Goal: Information Seeking & Learning: Learn about a topic

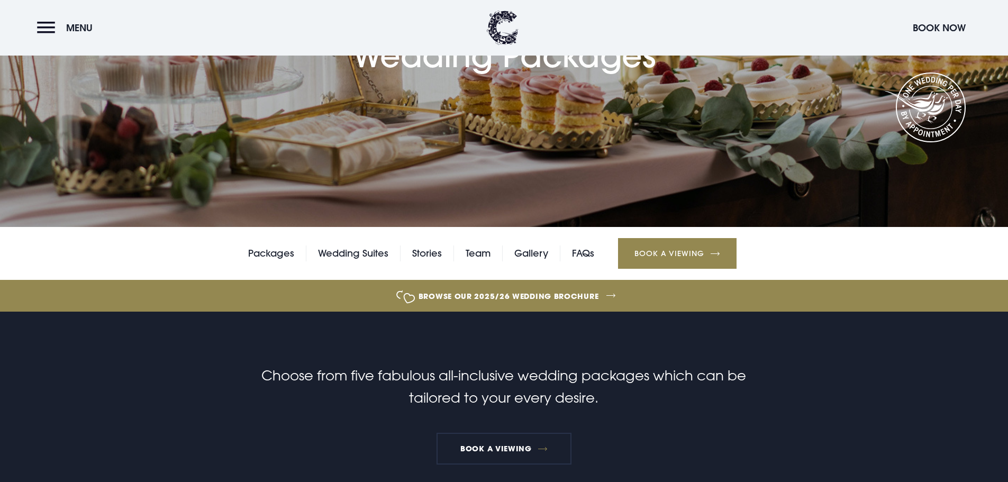
scroll to position [265, 0]
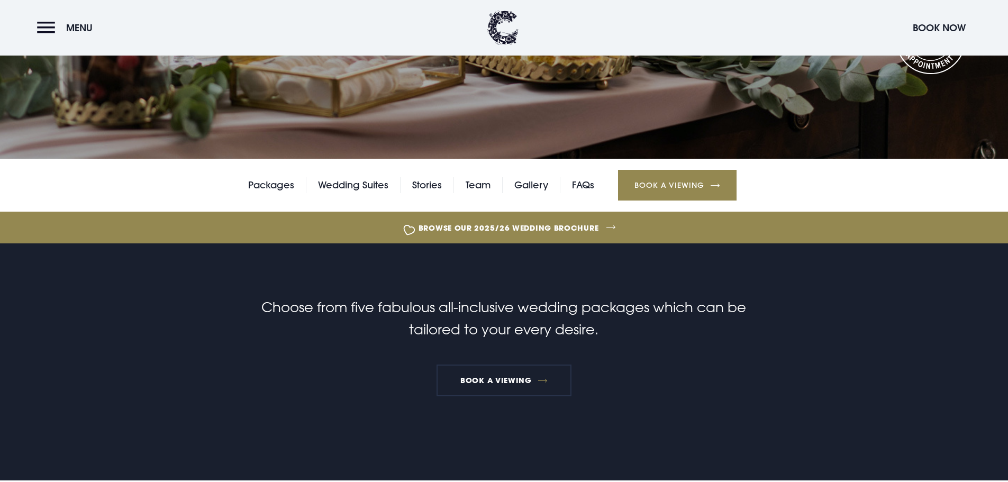
click at [452, 228] on link "Browse our 2025/26 wedding brochure" at bounding box center [509, 228] width 2196 height 40
click at [587, 186] on link "FAQs" at bounding box center [583, 185] width 22 height 16
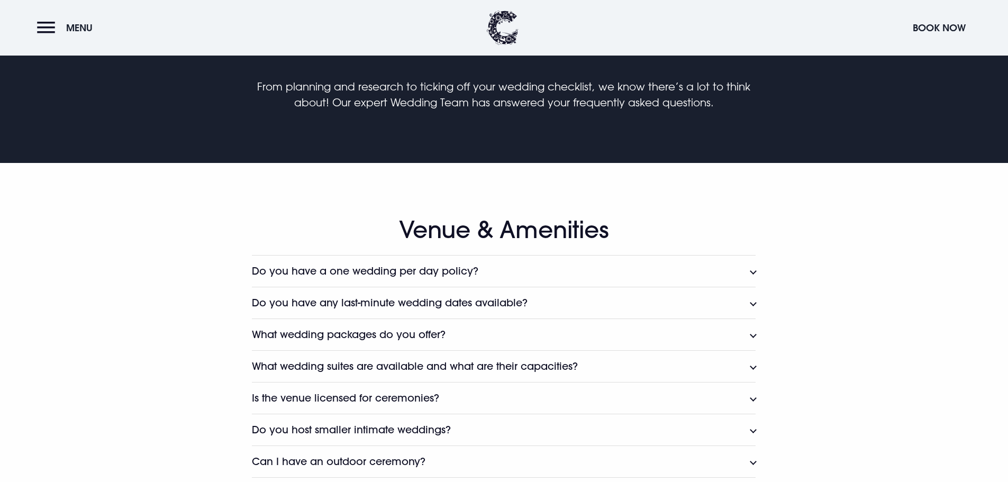
scroll to position [529, 0]
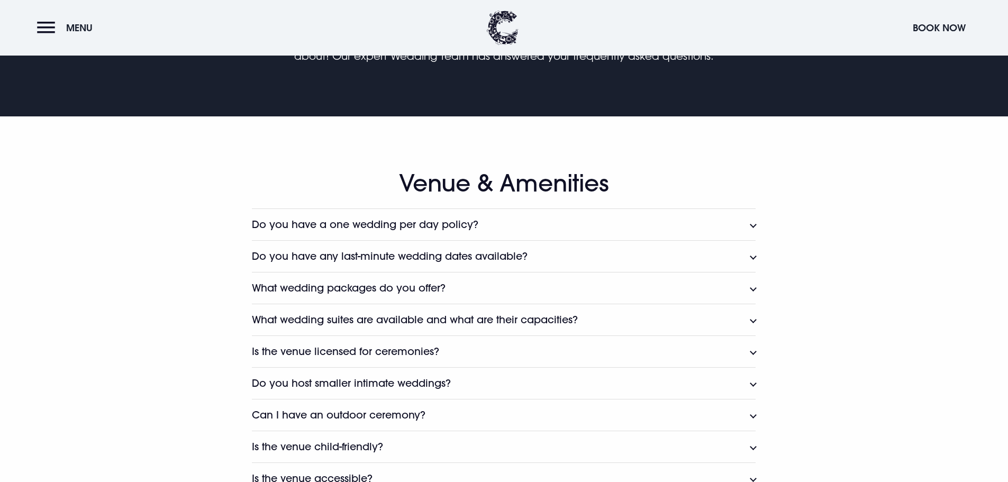
click at [458, 241] on button "Do you have any last-minute wedding dates available?" at bounding box center [504, 256] width 504 height 32
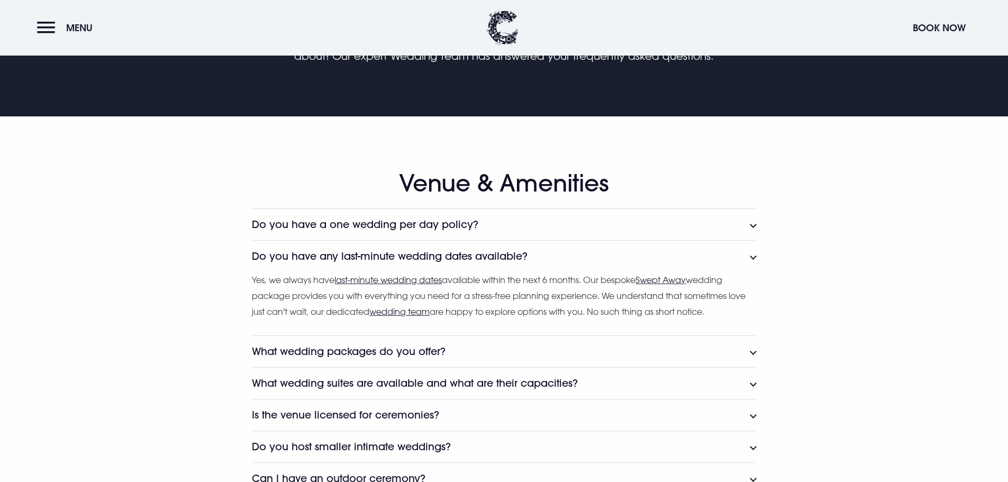
click at [425, 343] on button "What wedding packages do you offer?" at bounding box center [504, 351] width 504 height 32
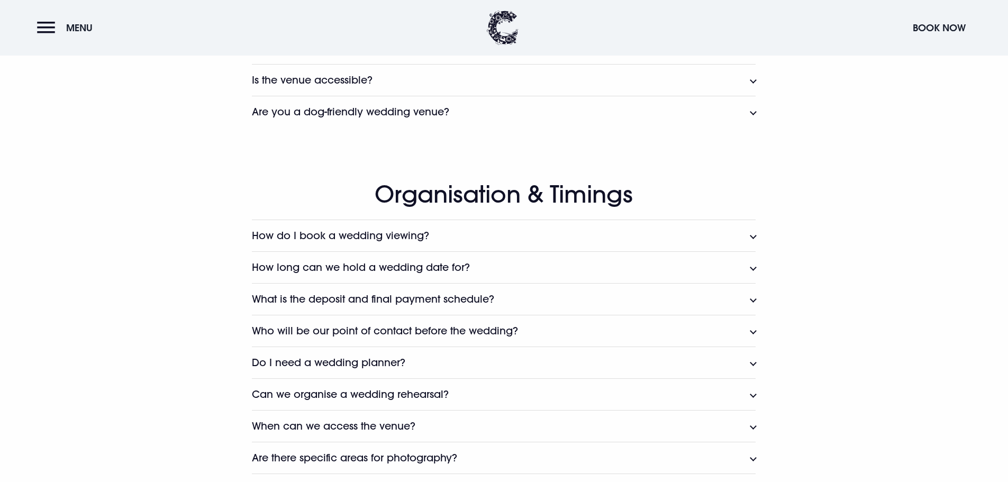
scroll to position [1217, 0]
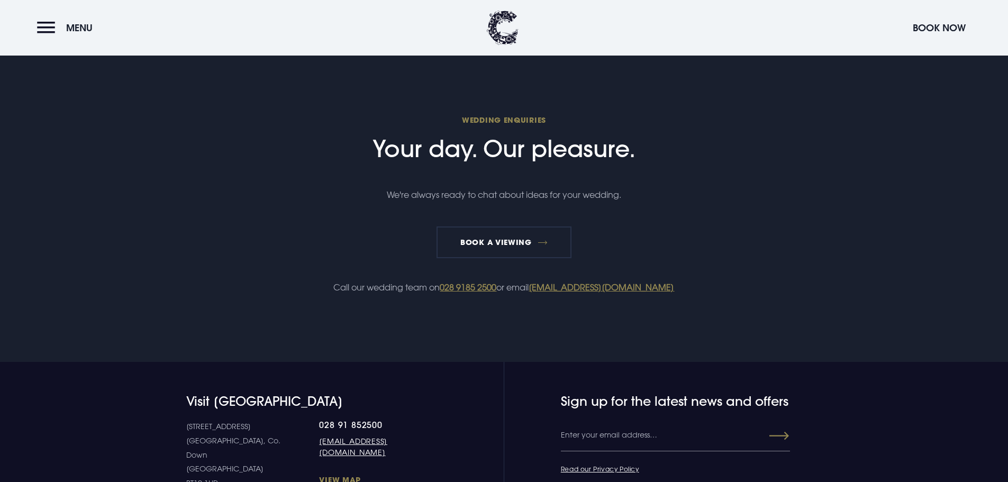
scroll to position [2063, 0]
